Goal: Task Accomplishment & Management: Manage account settings

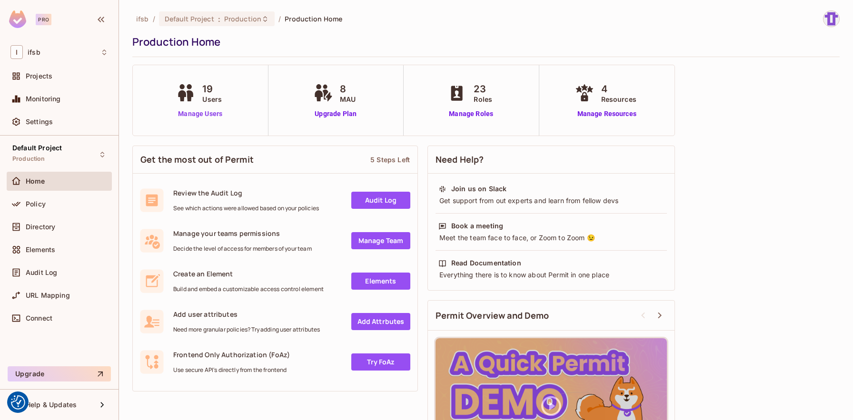
click at [218, 112] on link "Manage Users" at bounding box center [200, 114] width 53 height 10
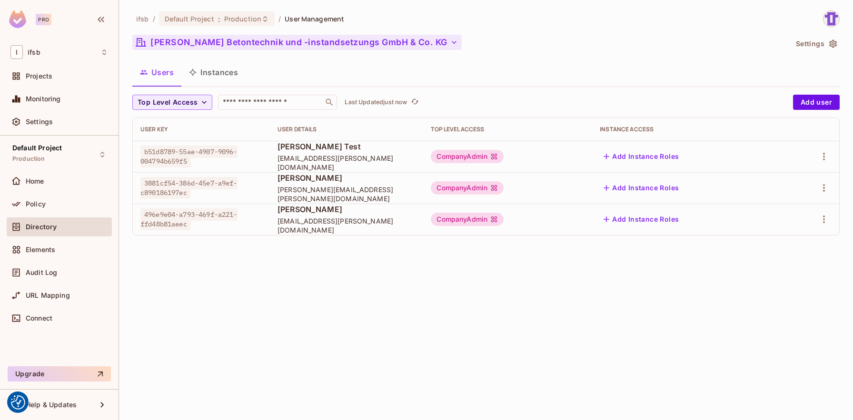
click at [188, 45] on button "[PERSON_NAME] Betontechnik und -instandsetzungs GmbH & Co. KG" at bounding box center [297, 42] width 330 height 15
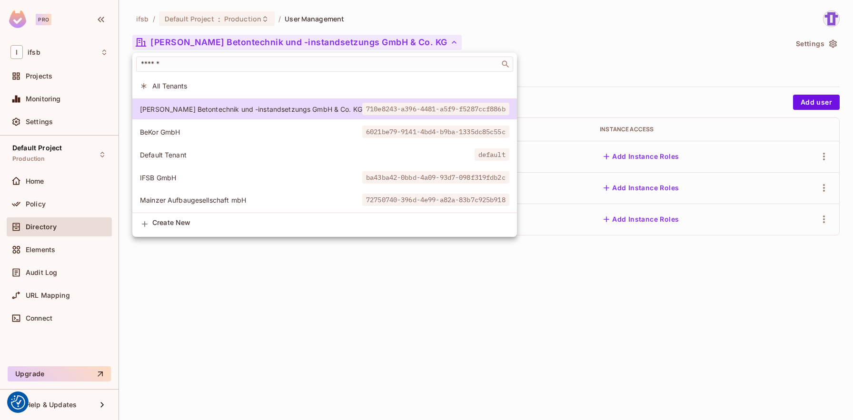
click at [151, 198] on span "Mainzer Aufbaugesellschaft mbH" at bounding box center [251, 200] width 222 height 9
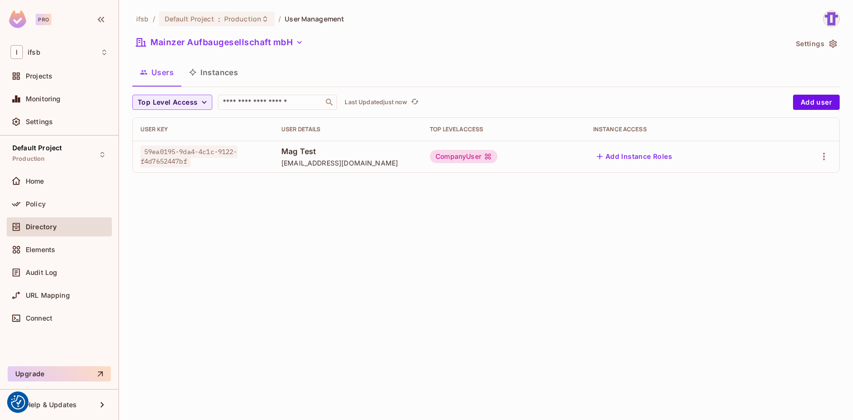
click at [472, 158] on div "CompanyUser" at bounding box center [464, 156] width 68 height 13
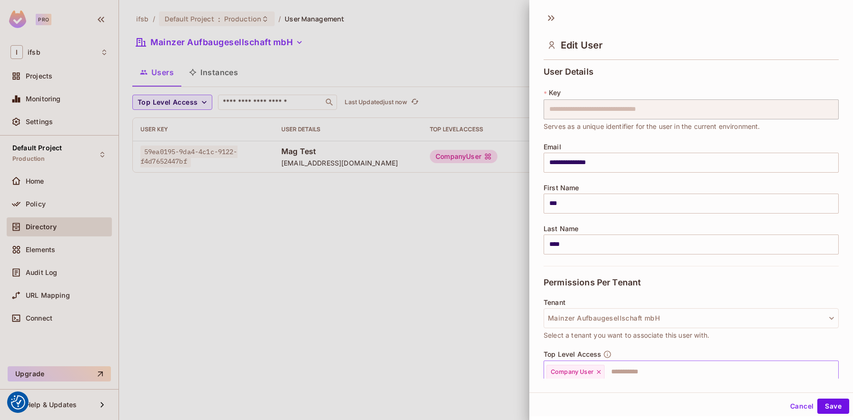
click at [598, 371] on icon at bounding box center [599, 372] width 4 height 4
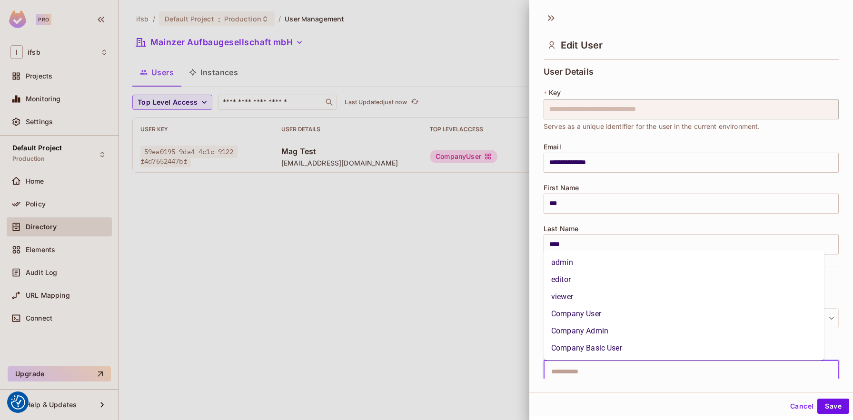
click at [609, 371] on input "text" at bounding box center [683, 372] width 275 height 19
click at [591, 329] on li "Company Admin" at bounding box center [684, 331] width 281 height 17
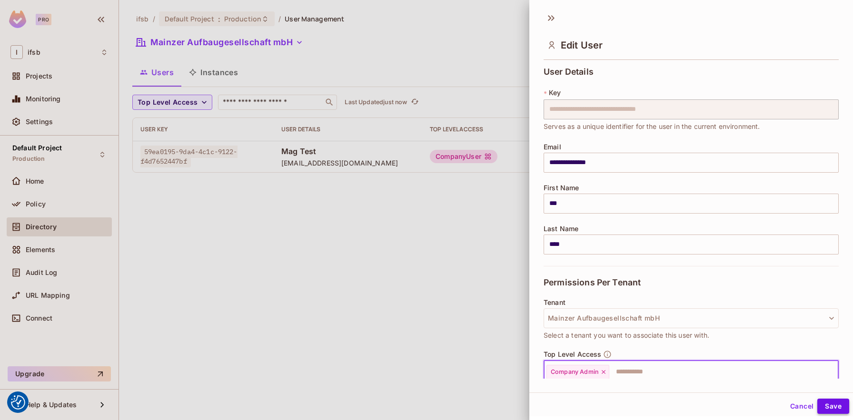
click at [825, 410] on button "Save" at bounding box center [834, 406] width 32 height 15
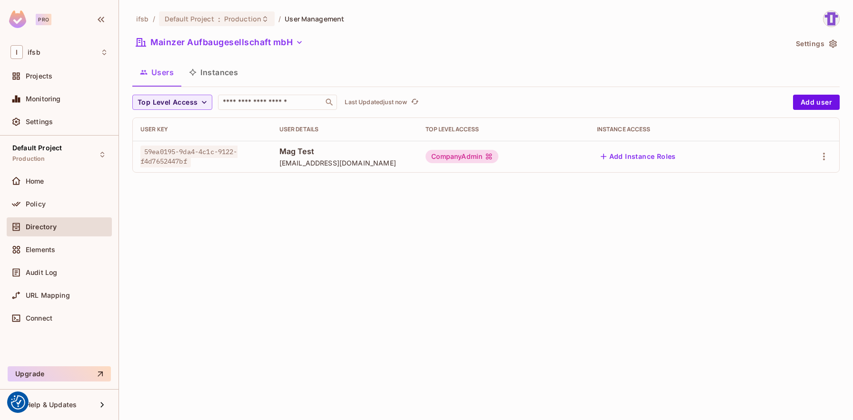
click at [441, 299] on div "ifsb / Default Project : Production / User Management Mainzer Aufbaugesellschaf…" at bounding box center [486, 210] width 734 height 420
click at [405, 297] on div "ifsb / Default Project : Production / User Management Mainzer Aufbaugesellschaf…" at bounding box center [486, 210] width 734 height 420
click at [200, 320] on div "ifsb / Default Project : Production / User Management Mainzer Aufbaugesellschaf…" at bounding box center [486, 210] width 734 height 420
click at [174, 202] on div "ifsb / Default Project : Production / User Management Mainzer Aufbaugesellschaf…" at bounding box center [486, 210] width 734 height 420
click at [164, 209] on div "ifsb / Default Project : Production / User Management Mainzer Aufbaugesellschaf…" at bounding box center [486, 210] width 734 height 420
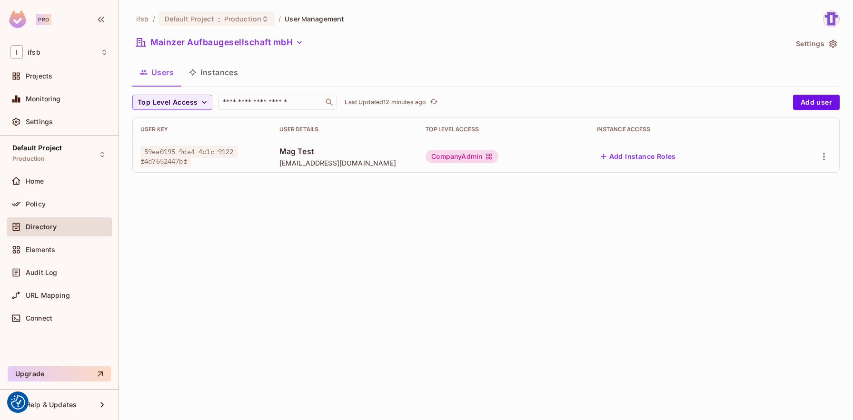
click at [164, 209] on div "ifsb / Default Project : Production / User Management Mainzer Aufbaugesellschaf…" at bounding box center [486, 210] width 734 height 420
